Goal: Transaction & Acquisition: Register for event/course

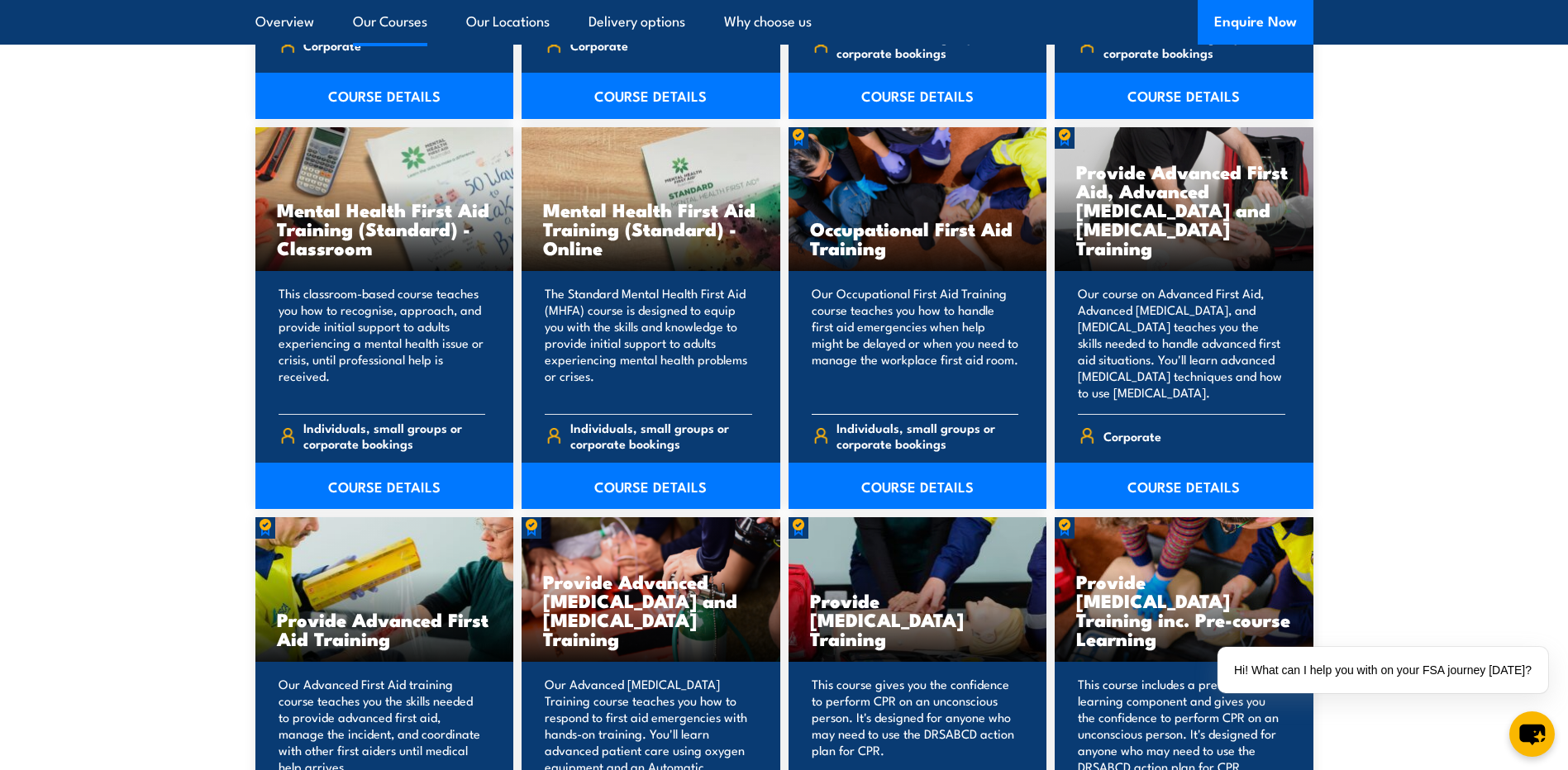
scroll to position [1736, 0]
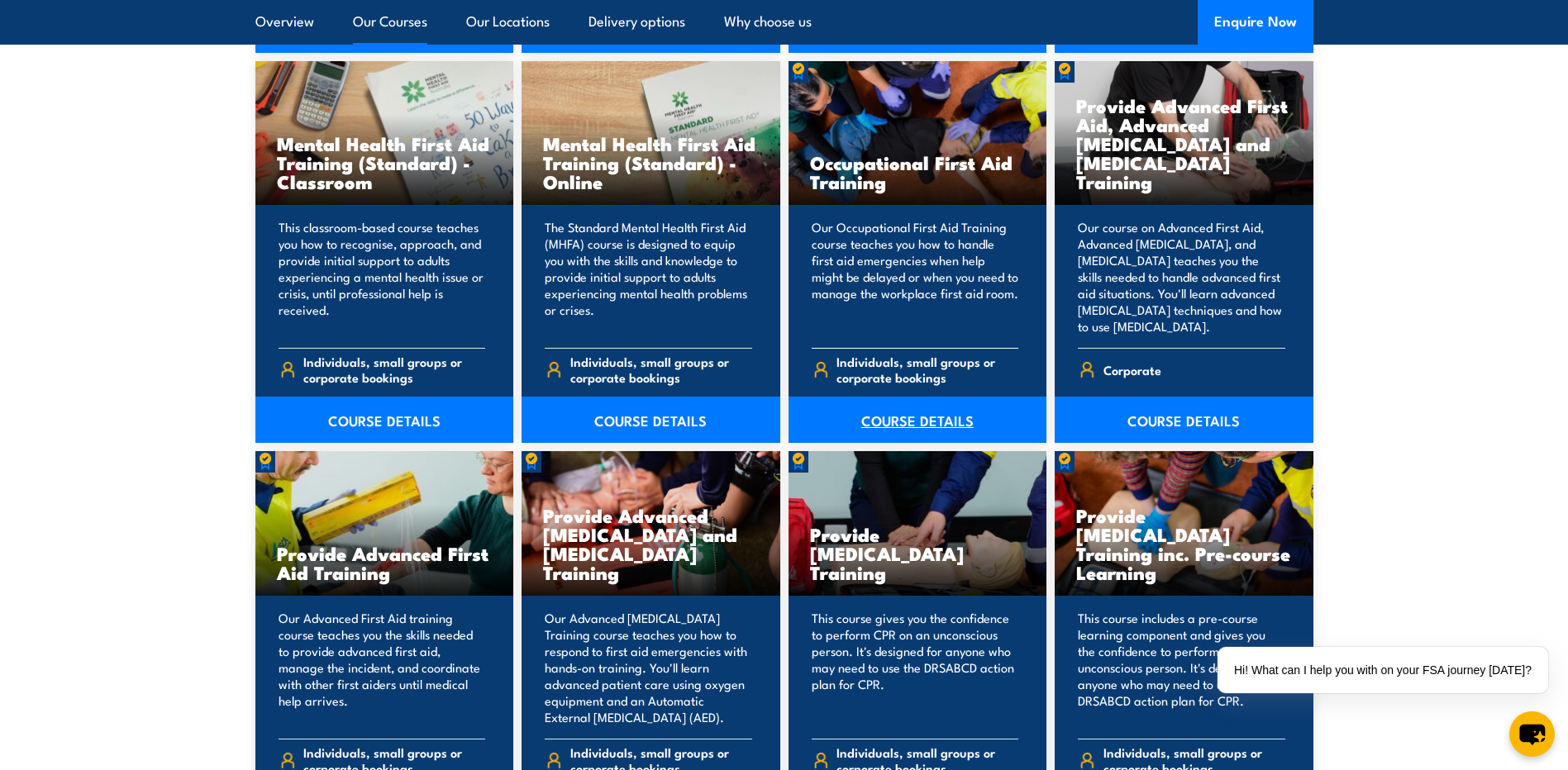
click at [927, 422] on link "COURSE DETAILS" at bounding box center [918, 420] width 259 height 46
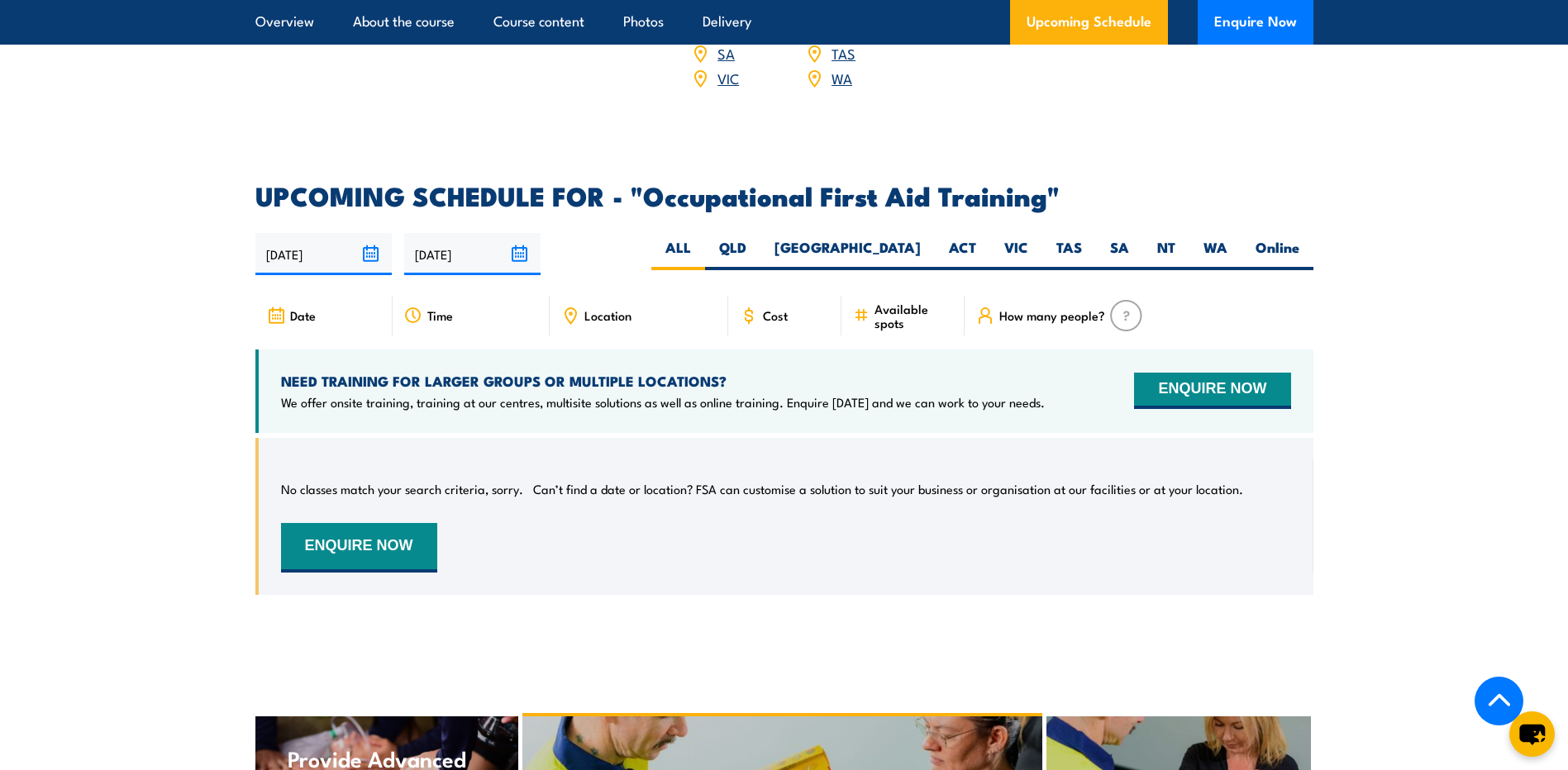
scroll to position [2810, 0]
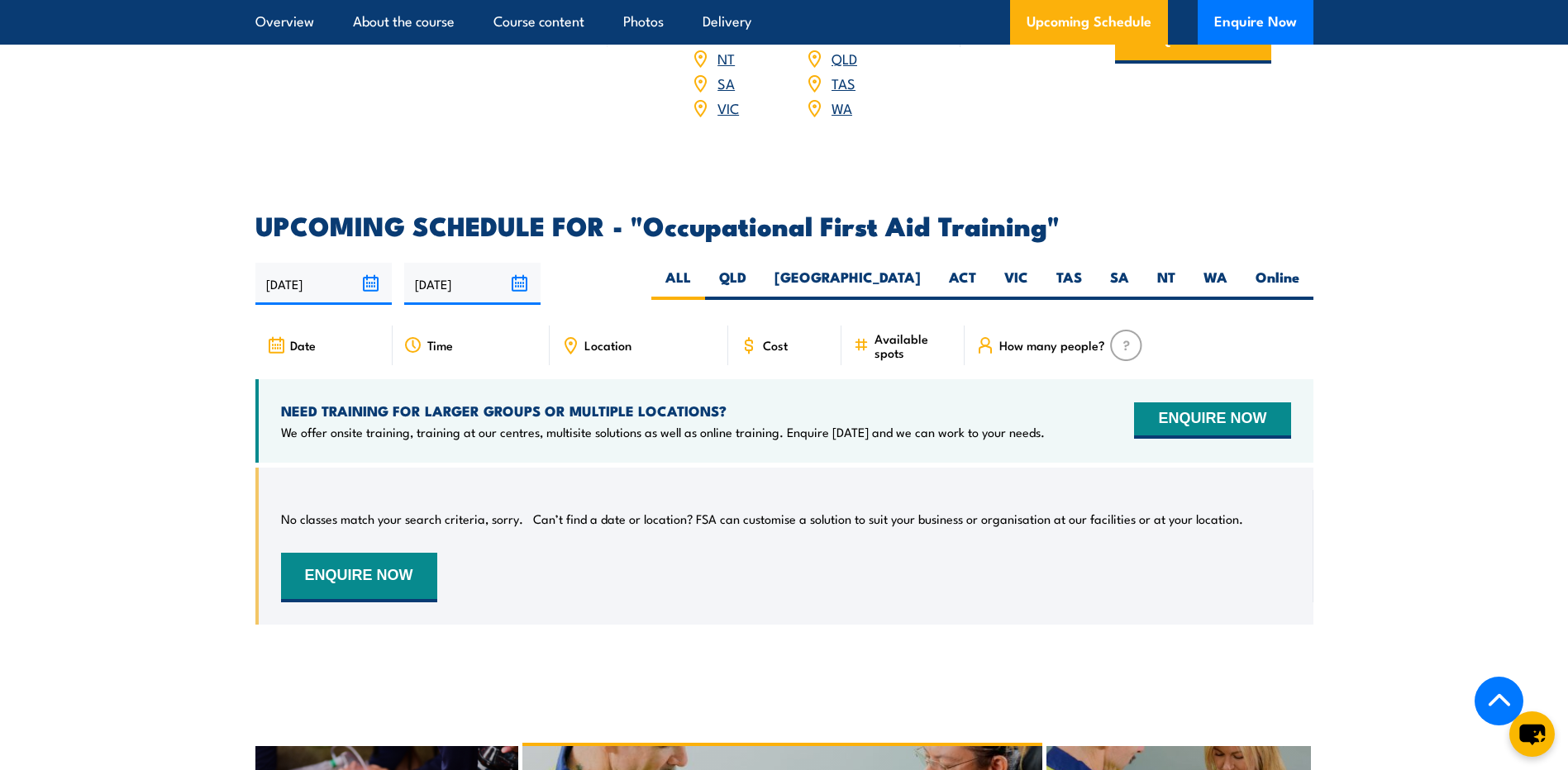
click at [302, 338] on span "Date" at bounding box center [302, 345] width 25 height 14
click at [500, 326] on div "Time" at bounding box center [470, 346] width 157 height 39
click at [571, 342] on icon at bounding box center [571, 343] width 3 height 3
click at [1107, 268] on label "SA" at bounding box center [1119, 284] width 47 height 32
click at [1129, 268] on input "SA" at bounding box center [1133, 272] width 10 height 10
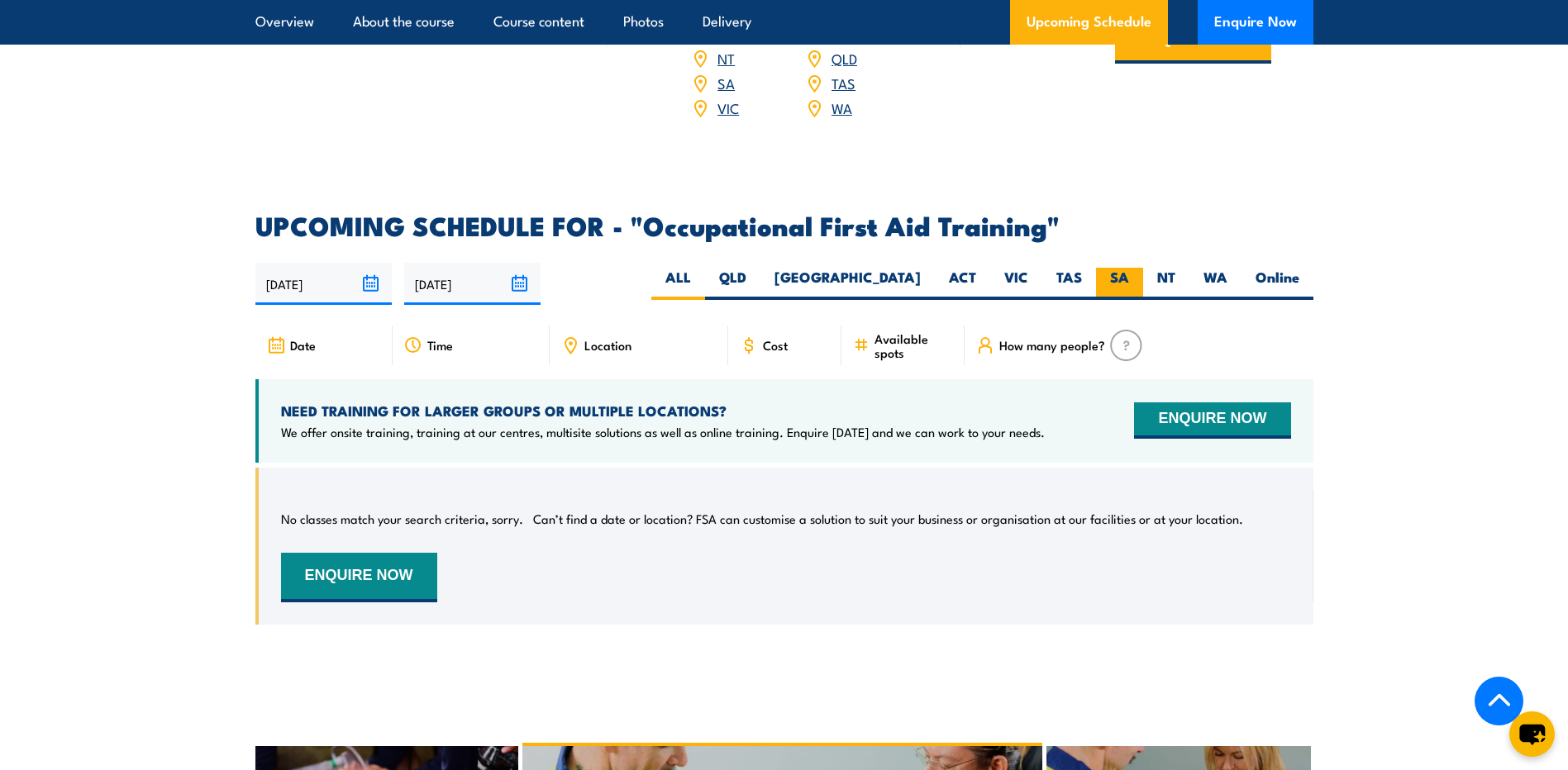
radio input "true"
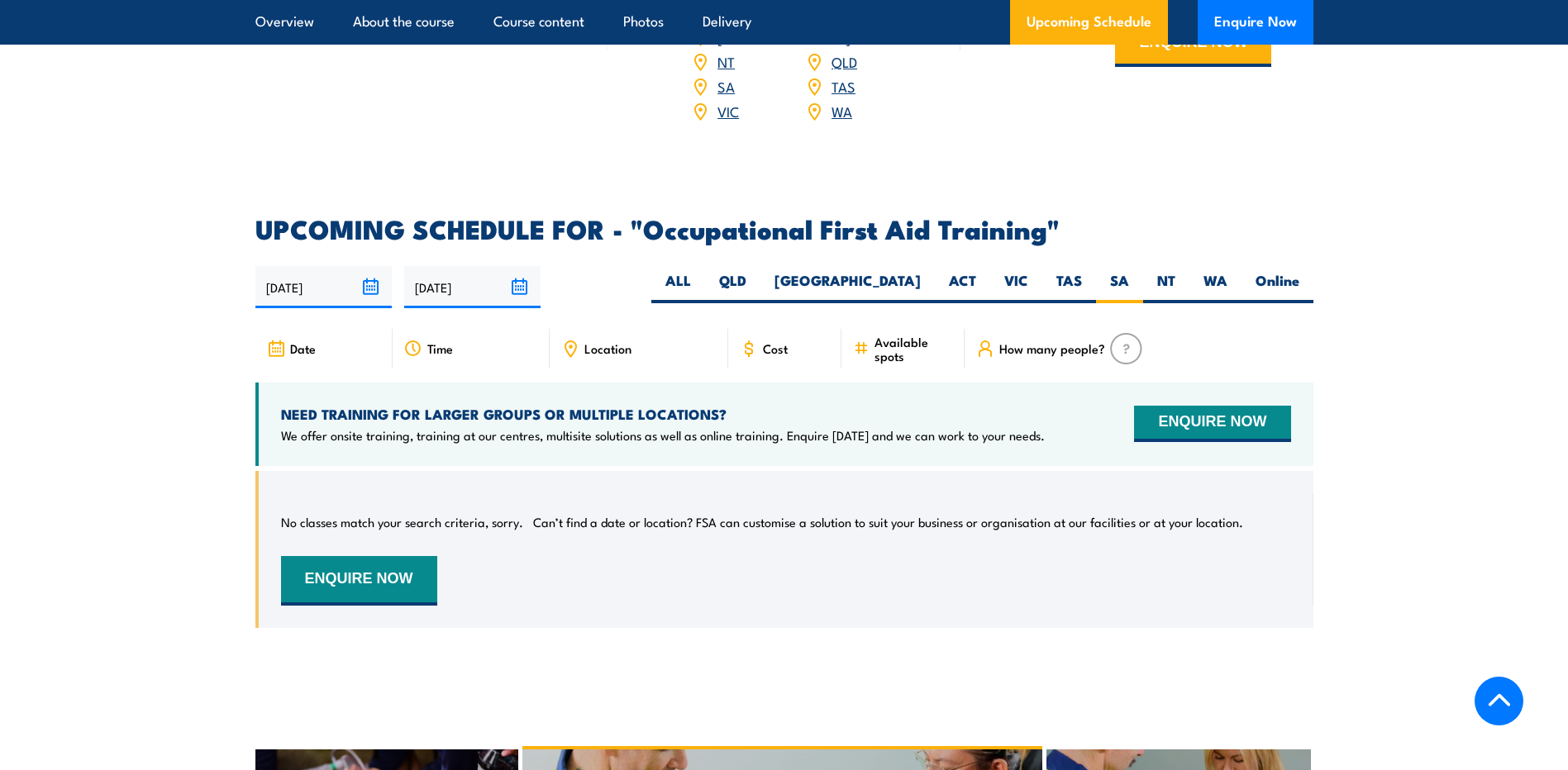
scroll to position [2810, 0]
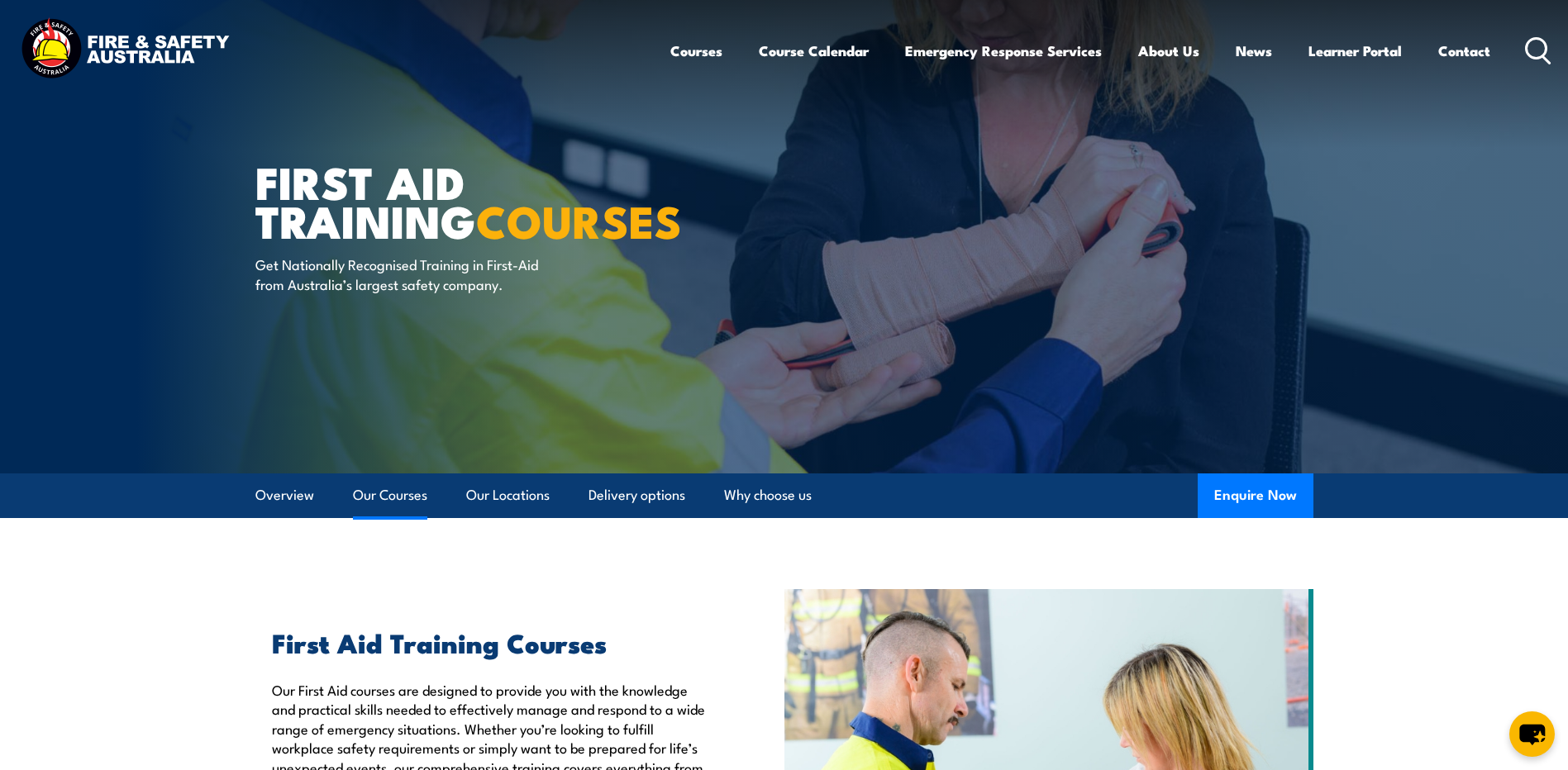
click at [392, 494] on link "Our Courses" at bounding box center [390, 495] width 74 height 44
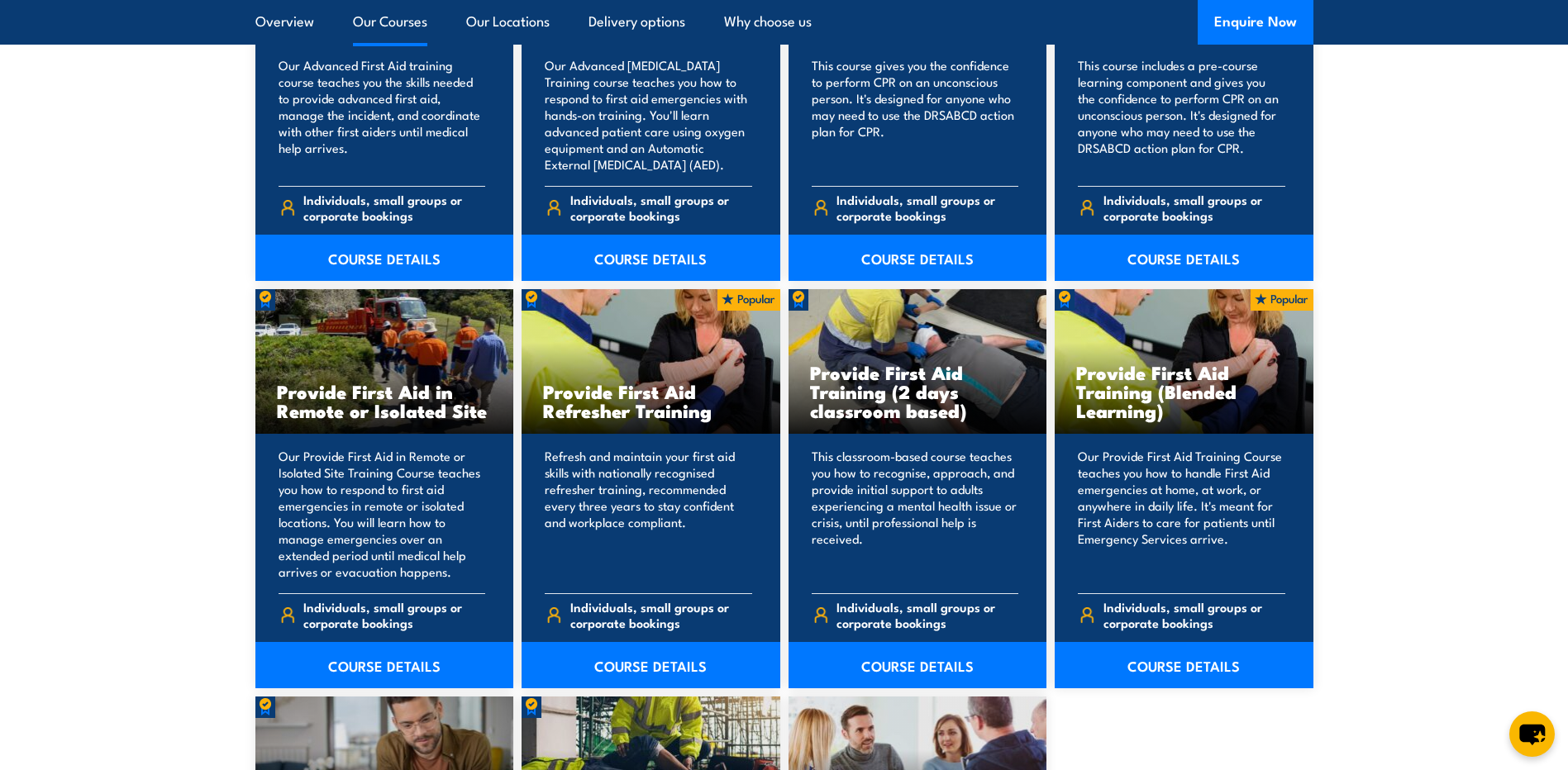
scroll to position [2329, 0]
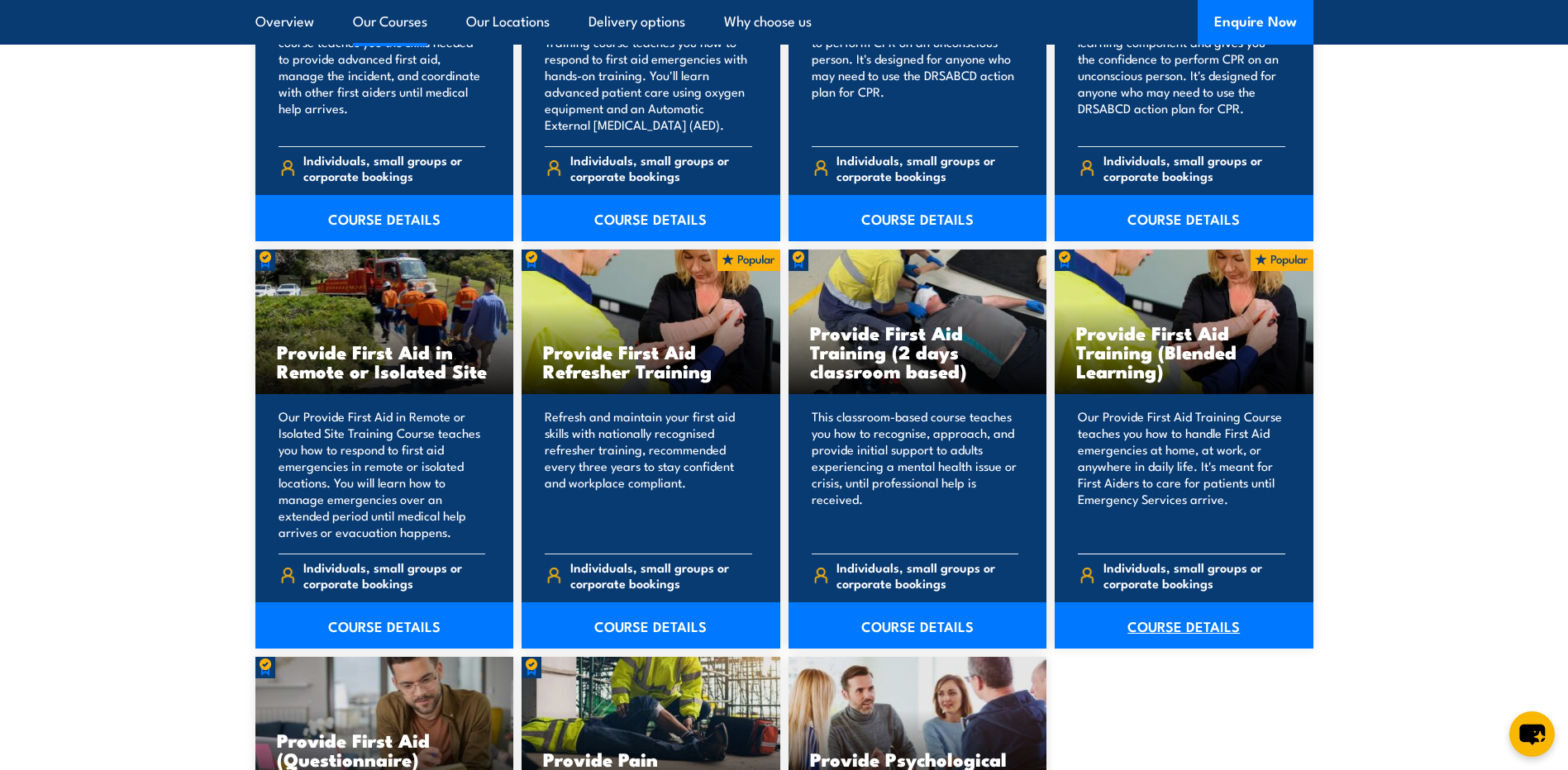
click at [1144, 620] on link "COURSE DETAILS" at bounding box center [1184, 625] width 259 height 46
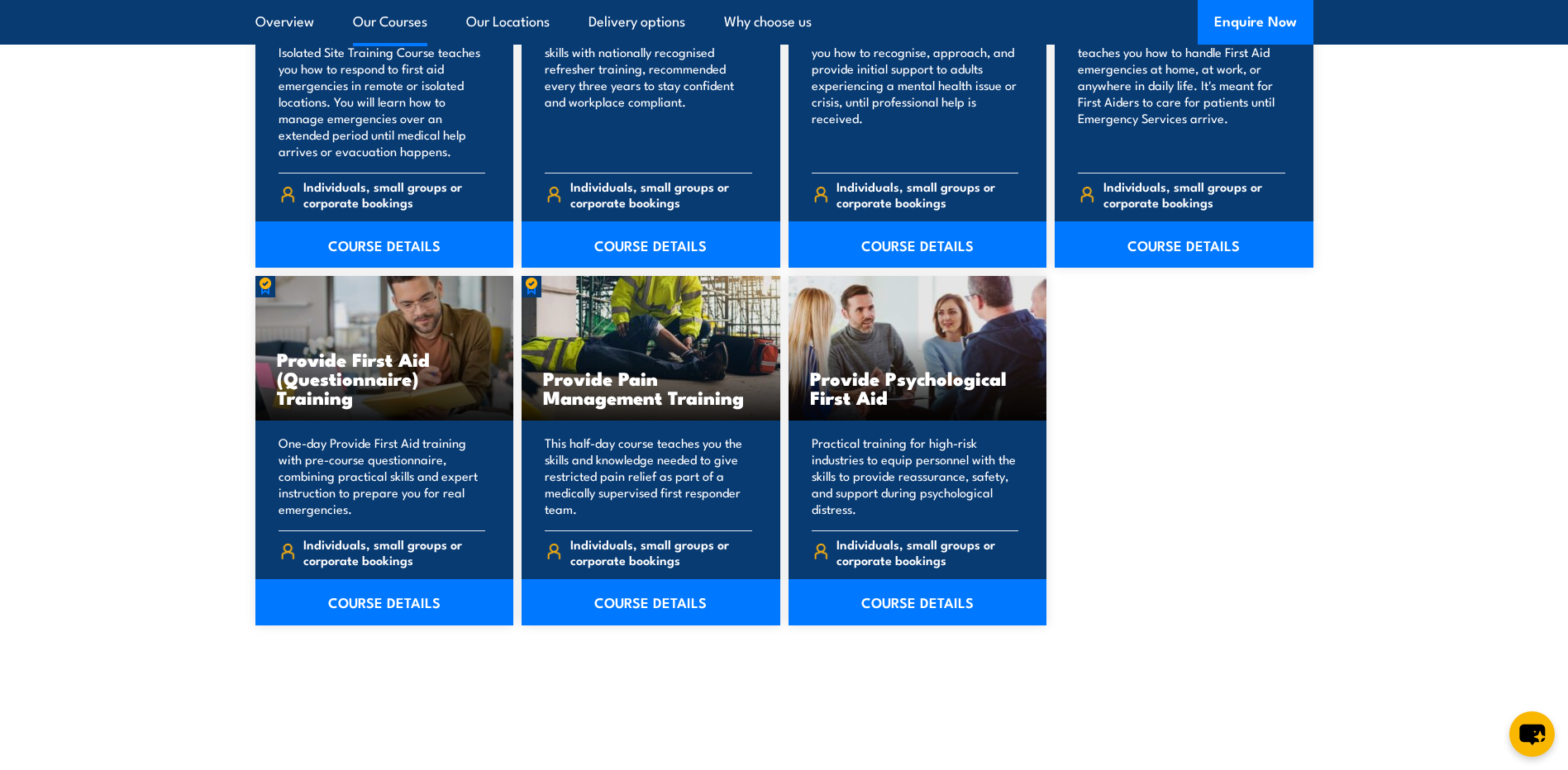
scroll to position [2494, 0]
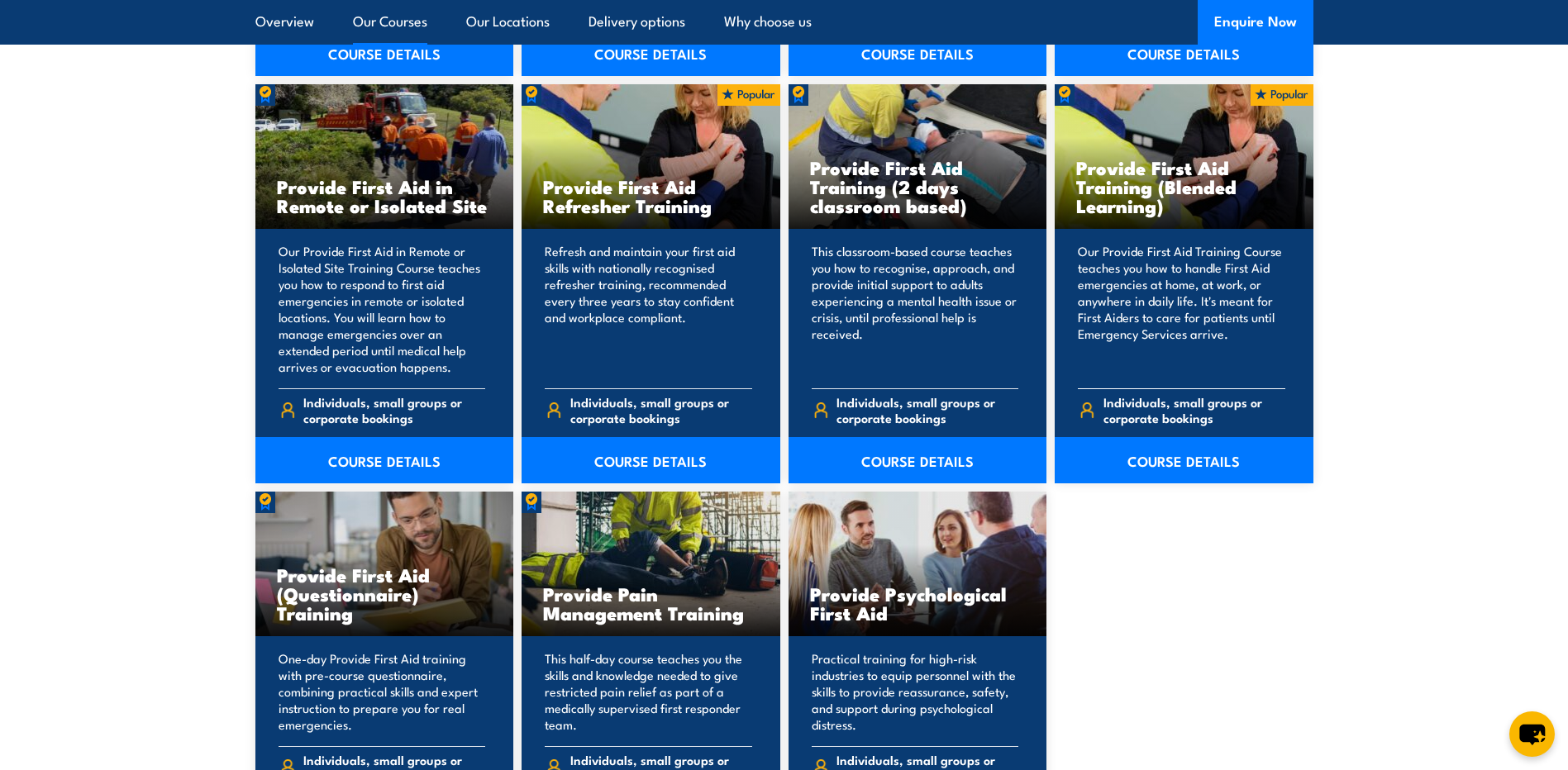
click at [1202, 335] on p "Our Provide First Aid Training Course teaches you how to handle First Aid emerg…" at bounding box center [1181, 309] width 208 height 132
click at [1167, 455] on link "COURSE DETAILS" at bounding box center [1184, 460] width 259 height 46
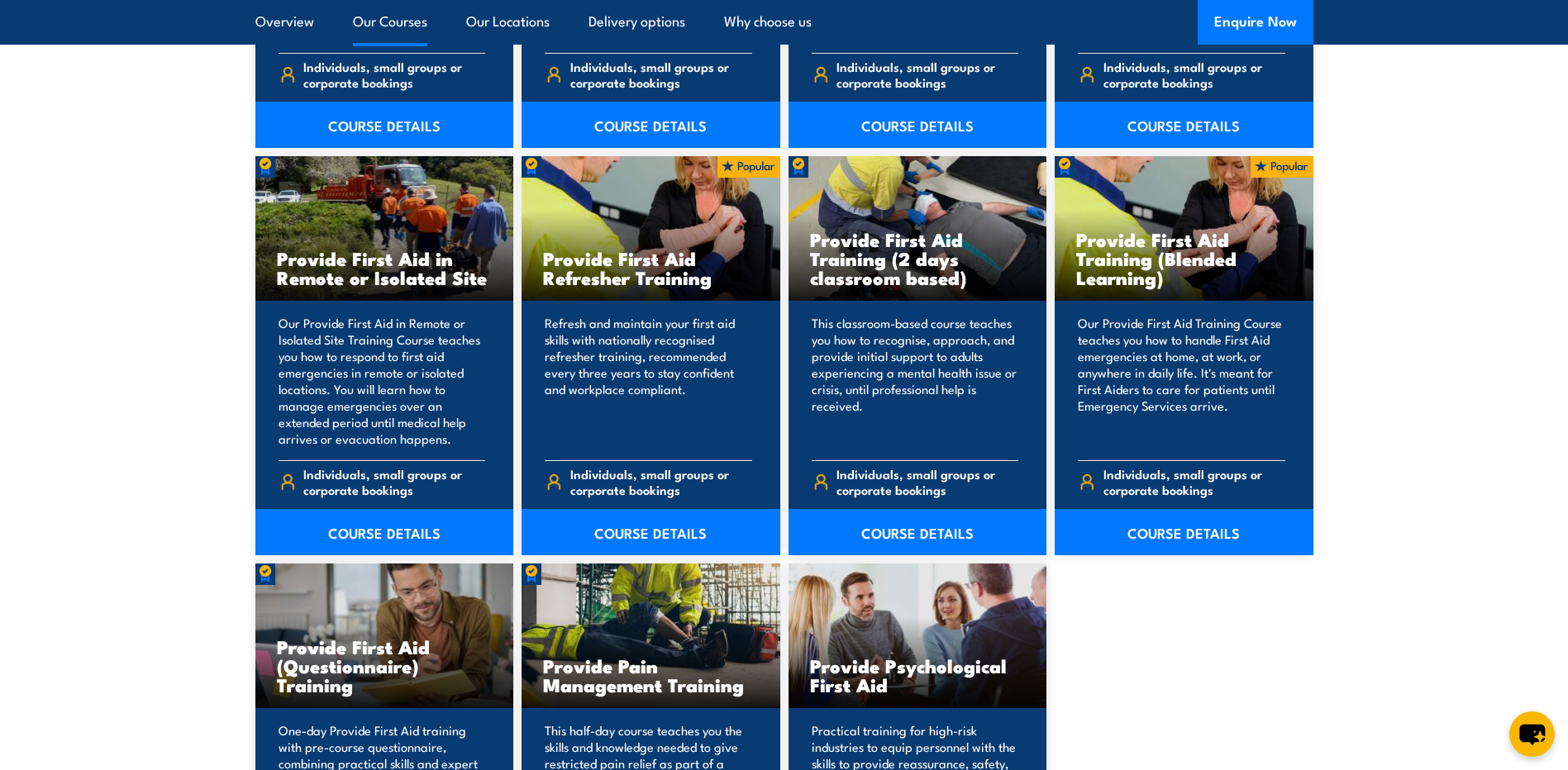
scroll to position [1998, 0]
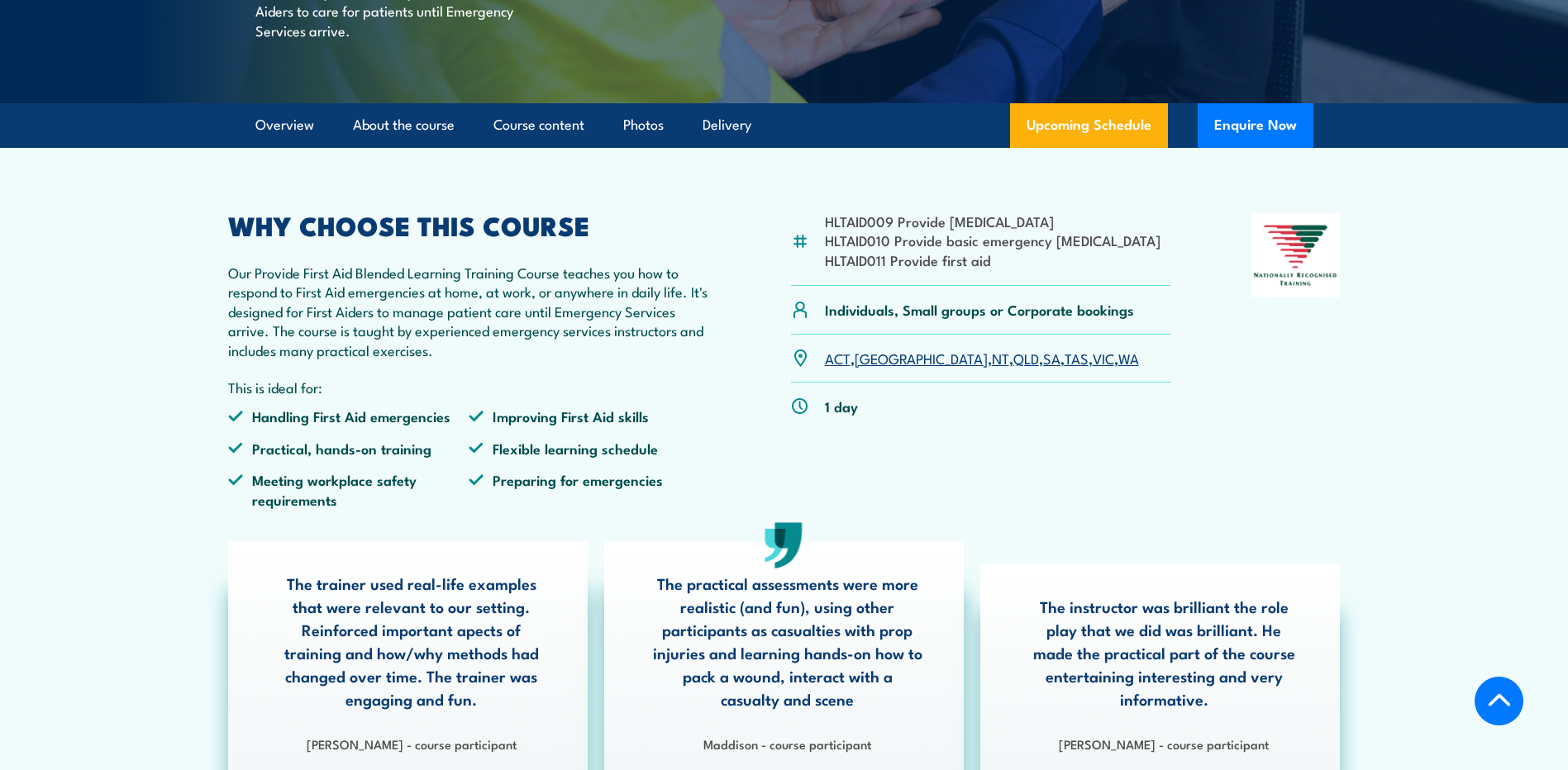
scroll to position [413, 0]
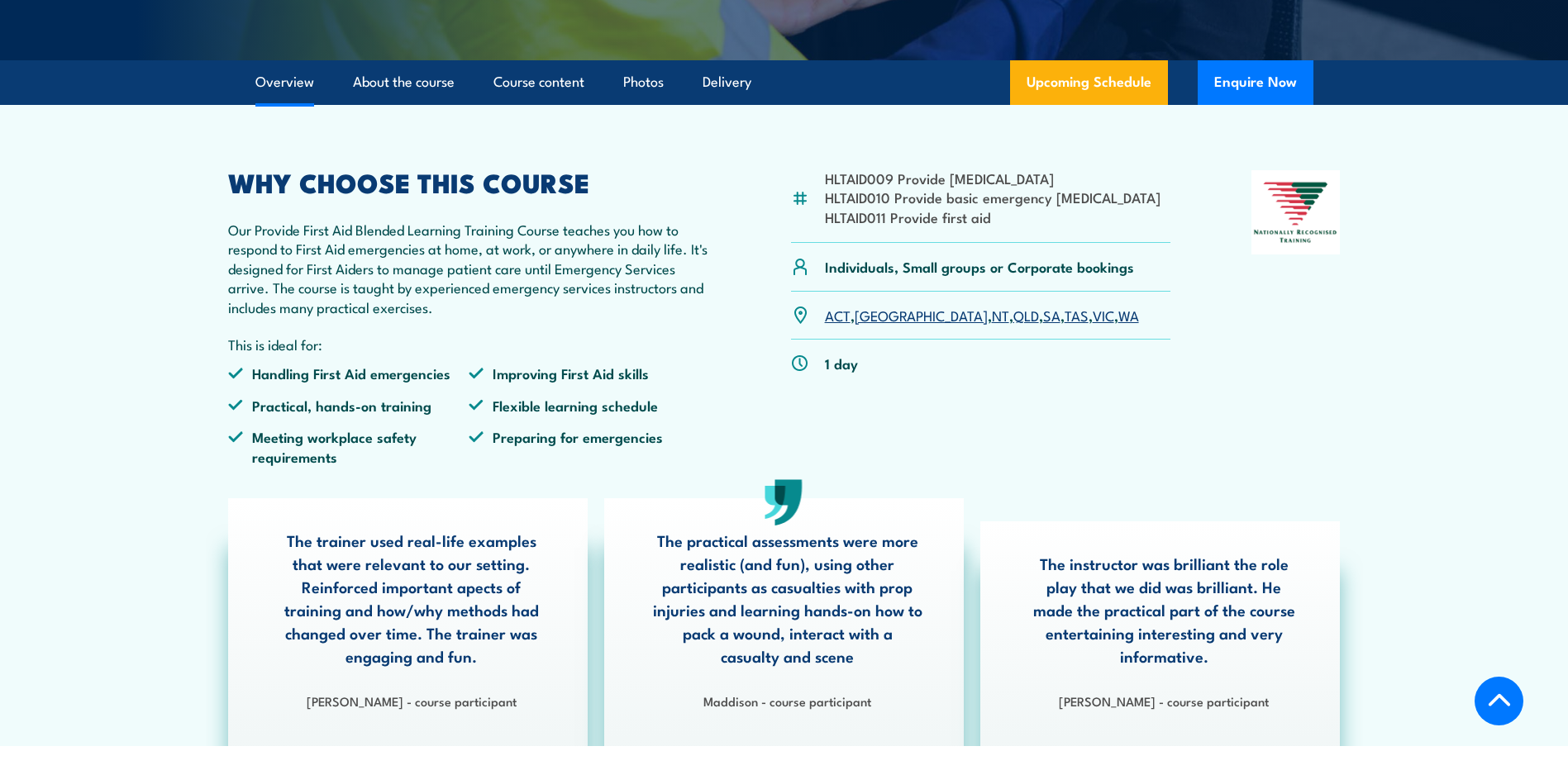
click at [1043, 325] on link "SA" at bounding box center [1052, 315] width 17 height 20
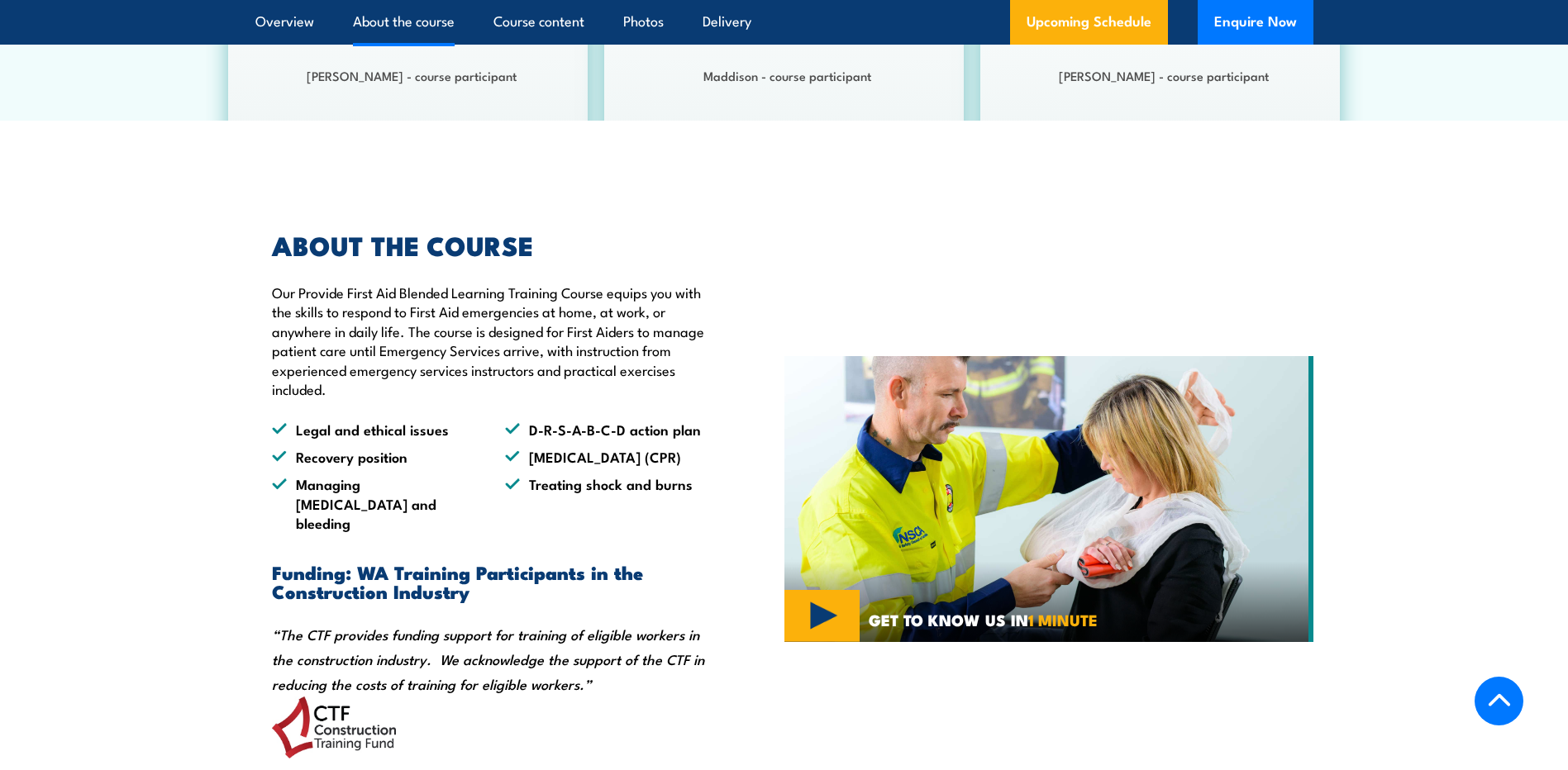
scroll to position [1074, 0]
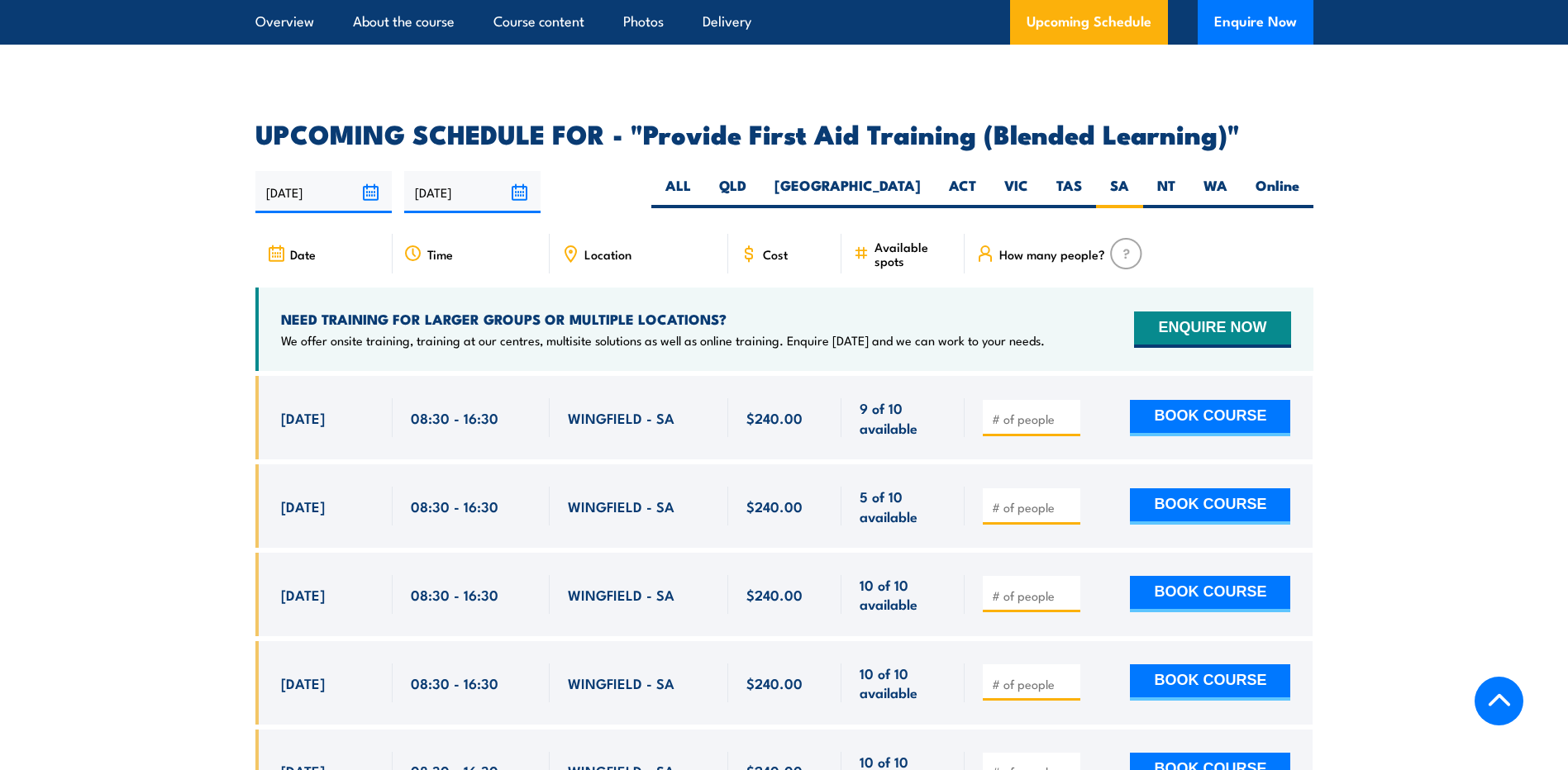
scroll to position [3276, 0]
